Goal: Find contact information: Find contact information

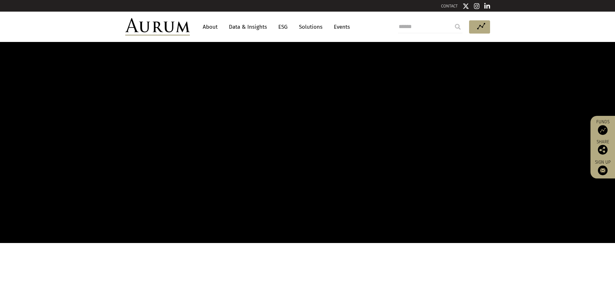
click at [441, 7] on div "CONTACT" at bounding box center [399, 6] width 182 height 8
click at [449, 7] on link "CONTACT" at bounding box center [449, 6] width 17 height 5
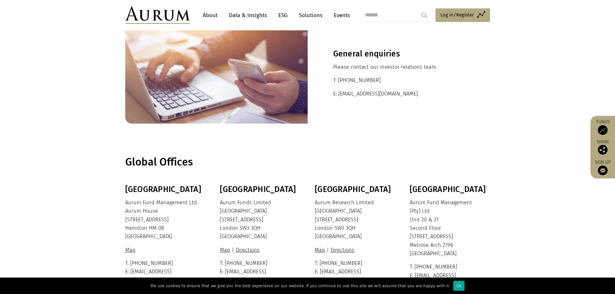
scroll to position [32, 0]
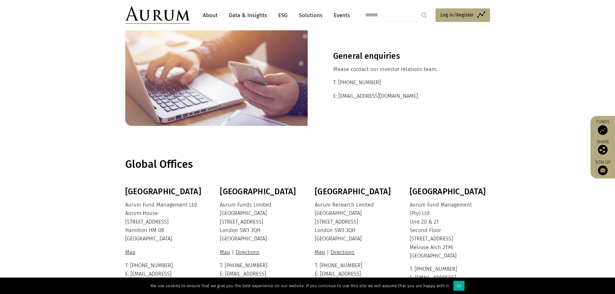
click at [214, 16] on link "About" at bounding box center [209, 15] width 21 height 12
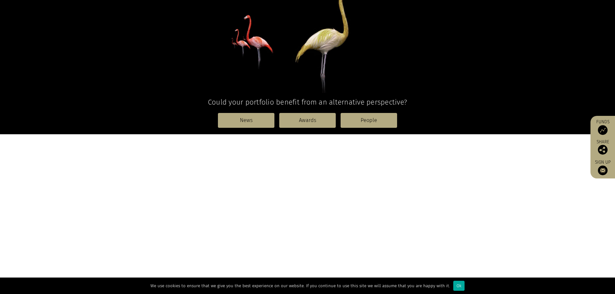
scroll to position [194, 0]
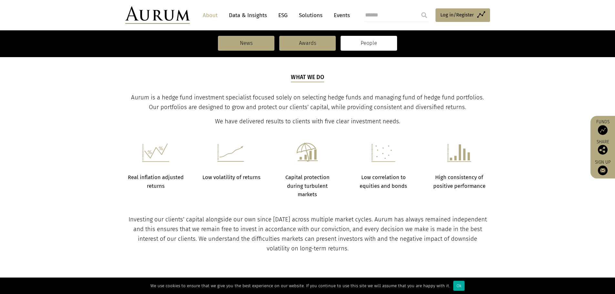
click at [389, 39] on link "People" at bounding box center [368, 43] width 56 height 15
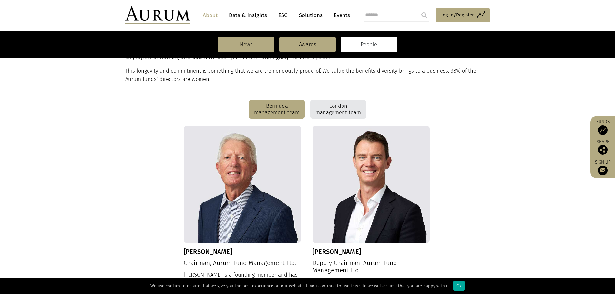
scroll to position [129, 0]
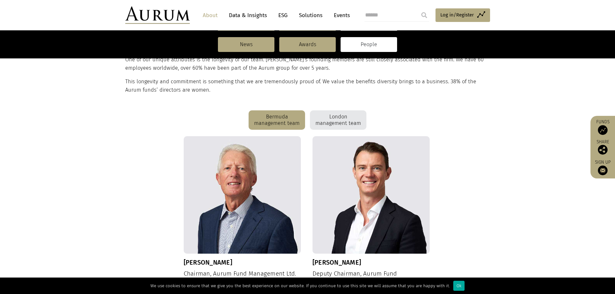
click at [313, 123] on div "London management team" at bounding box center [338, 119] width 56 height 19
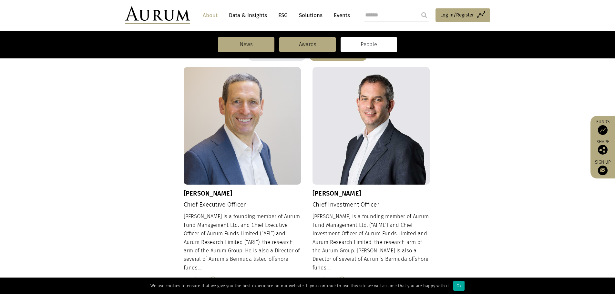
scroll to position [226, 0]
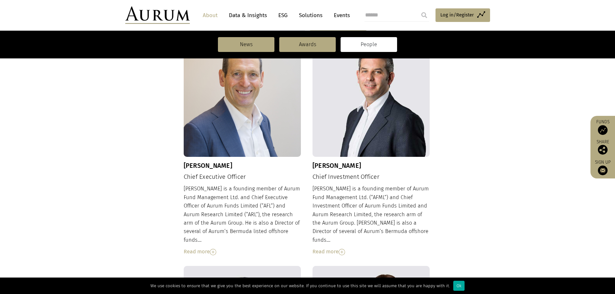
click at [211, 249] on img at bounding box center [213, 252] width 6 height 6
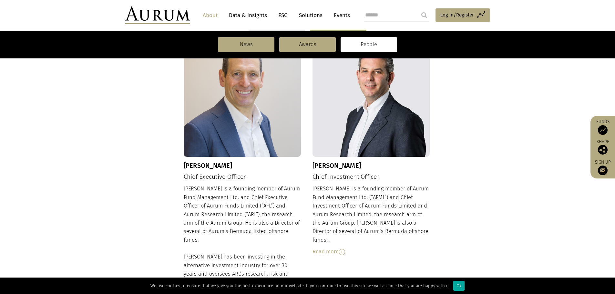
scroll to position [355, 0]
